Goal: Task Accomplishment & Management: Use online tool/utility

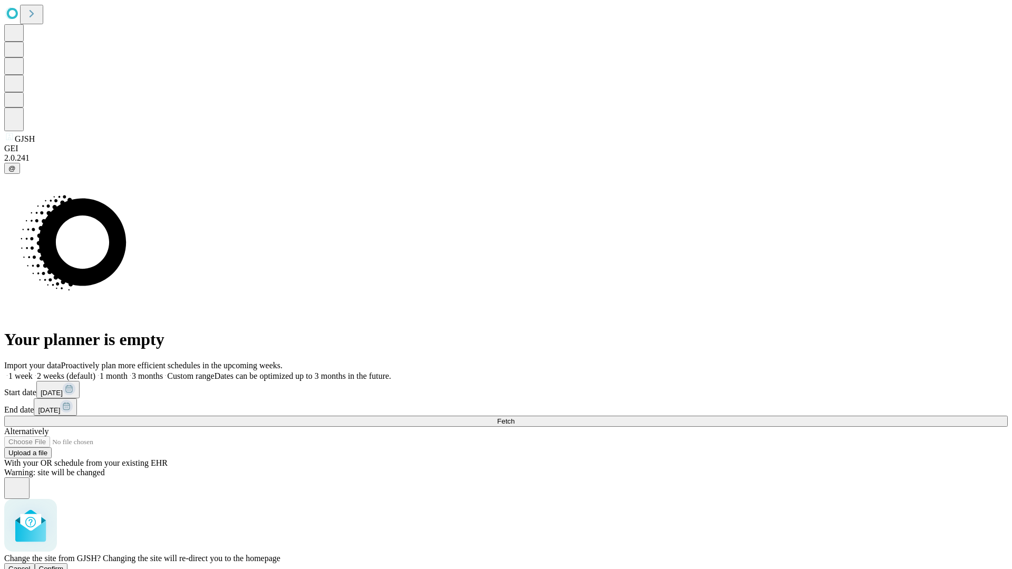
click at [64, 565] on span "Confirm" at bounding box center [51, 569] width 25 height 8
click at [128, 371] on label "1 month" at bounding box center [111, 375] width 32 height 9
click at [514, 417] on span "Fetch" at bounding box center [505, 421] width 17 height 8
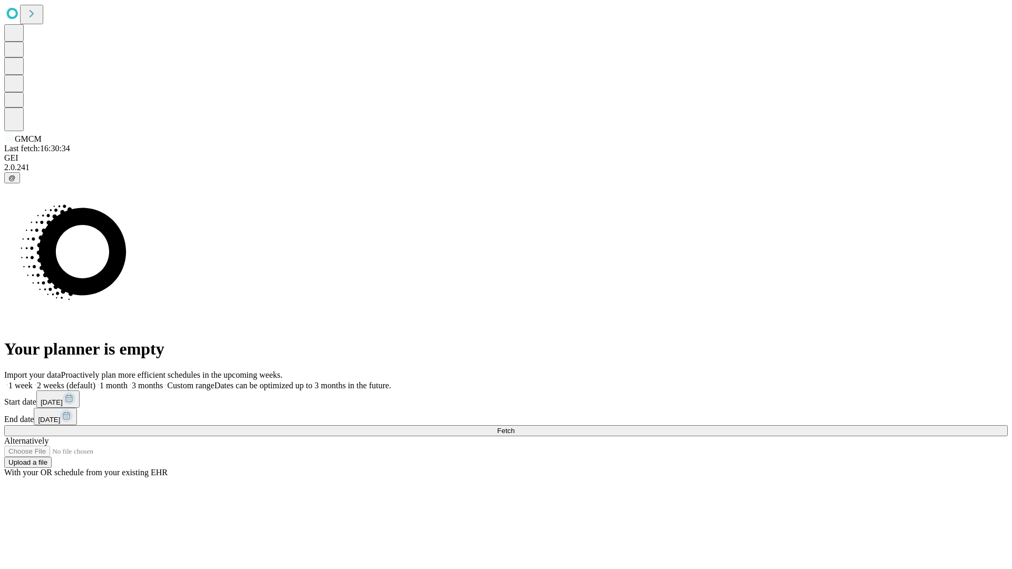
click at [128, 381] on label "1 month" at bounding box center [111, 385] width 32 height 9
click at [514, 427] on span "Fetch" at bounding box center [505, 431] width 17 height 8
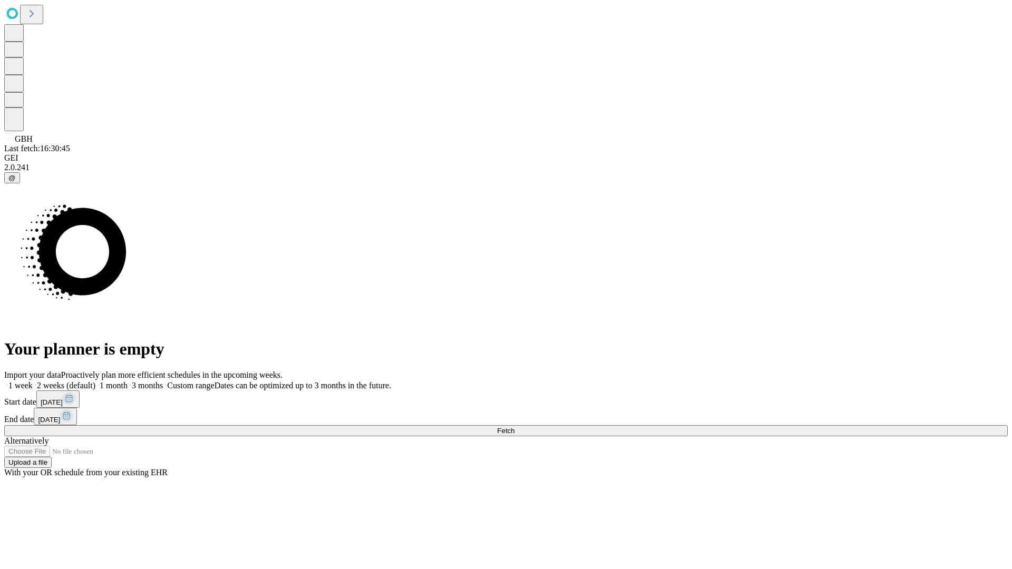
click at [128, 381] on label "1 month" at bounding box center [111, 385] width 32 height 9
click at [514, 427] on span "Fetch" at bounding box center [505, 431] width 17 height 8
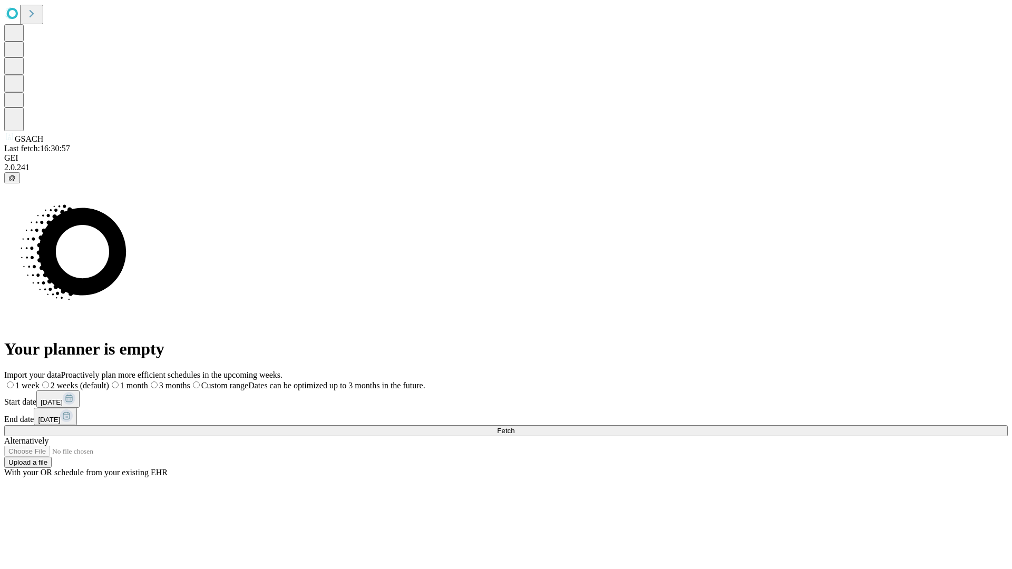
click at [514, 427] on span "Fetch" at bounding box center [505, 431] width 17 height 8
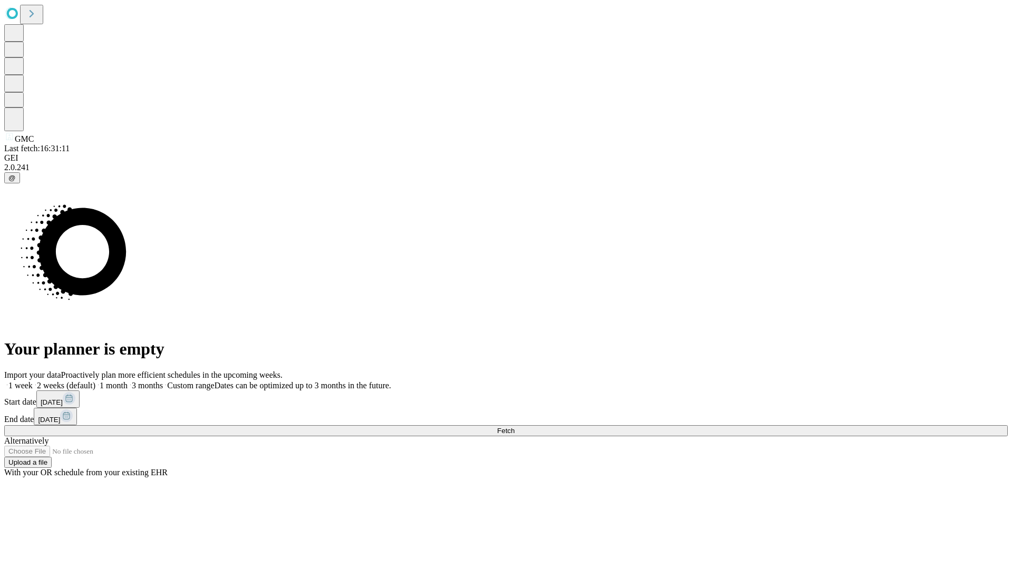
click at [128, 381] on label "1 month" at bounding box center [111, 385] width 32 height 9
click at [514, 427] on span "Fetch" at bounding box center [505, 431] width 17 height 8
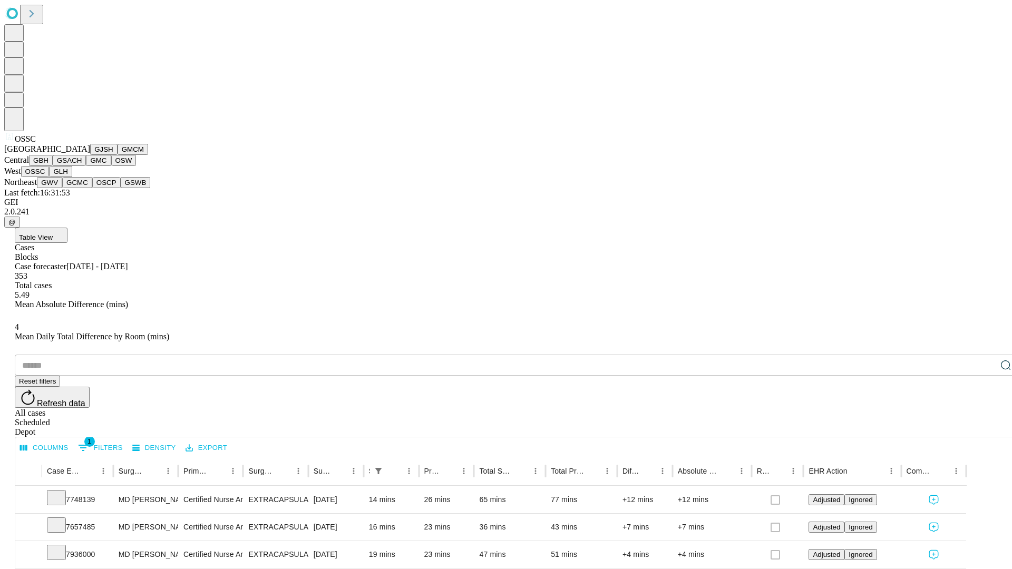
click at [72, 177] on button "GLH" at bounding box center [60, 171] width 23 height 11
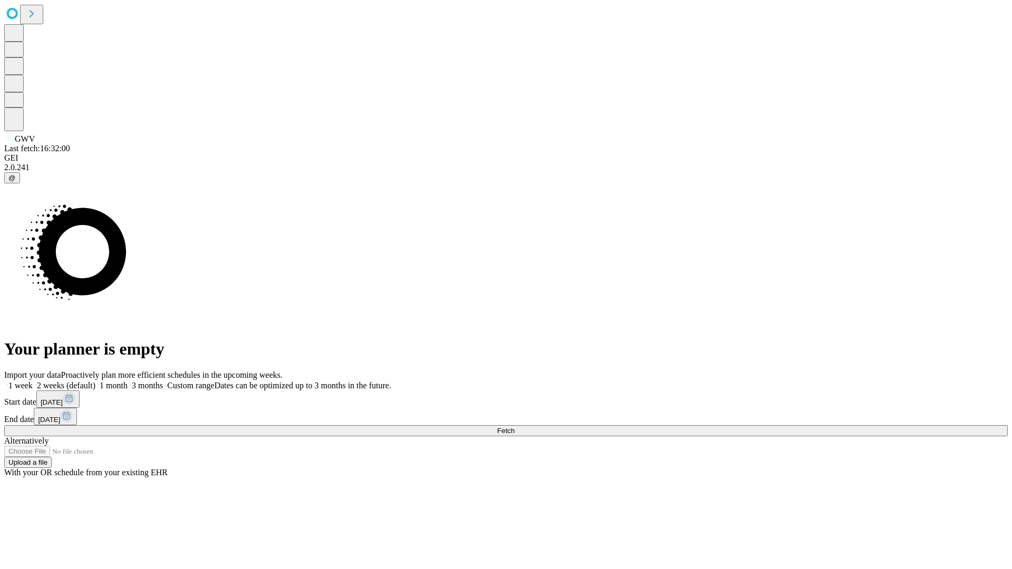
click at [128, 381] on label "1 month" at bounding box center [111, 385] width 32 height 9
click at [514, 427] on span "Fetch" at bounding box center [505, 431] width 17 height 8
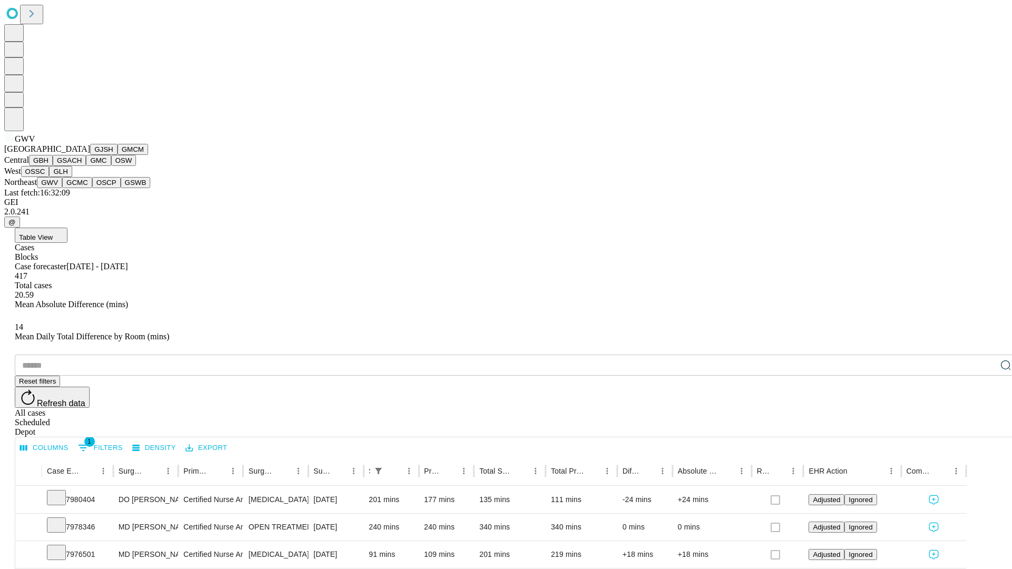
click at [82, 188] on button "GCMC" at bounding box center [77, 182] width 30 height 11
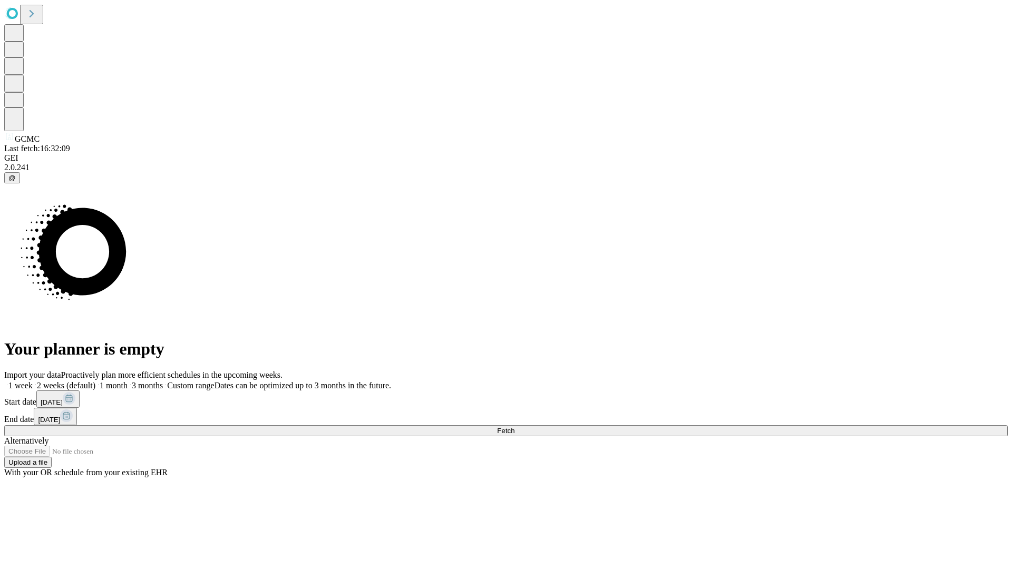
click at [128, 381] on label "1 month" at bounding box center [111, 385] width 32 height 9
click at [514, 427] on span "Fetch" at bounding box center [505, 431] width 17 height 8
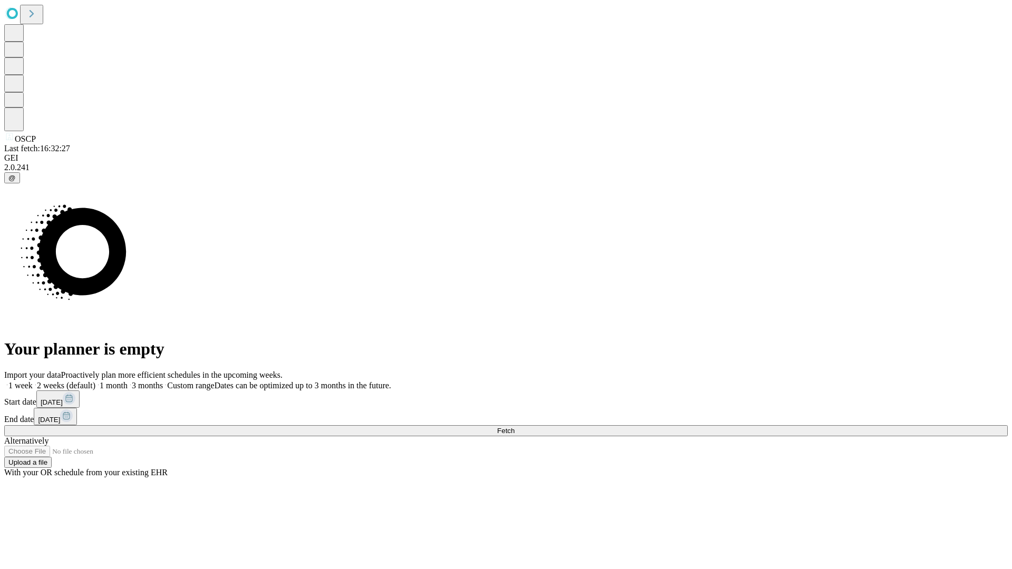
click at [128, 381] on label "1 month" at bounding box center [111, 385] width 32 height 9
click at [514, 427] on span "Fetch" at bounding box center [505, 431] width 17 height 8
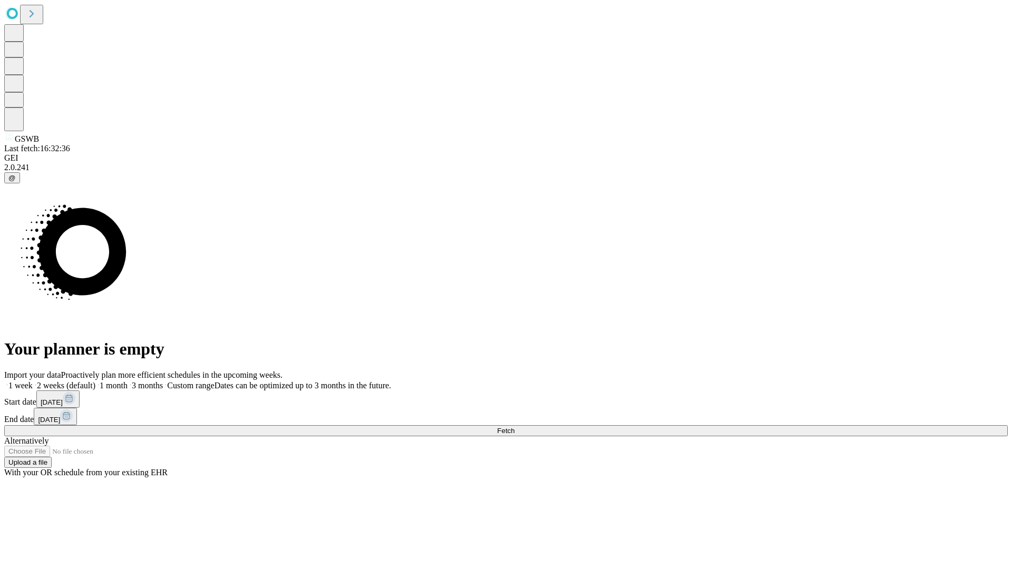
click at [514, 427] on span "Fetch" at bounding box center [505, 431] width 17 height 8
